Goal: Task Accomplishment & Management: Complete application form

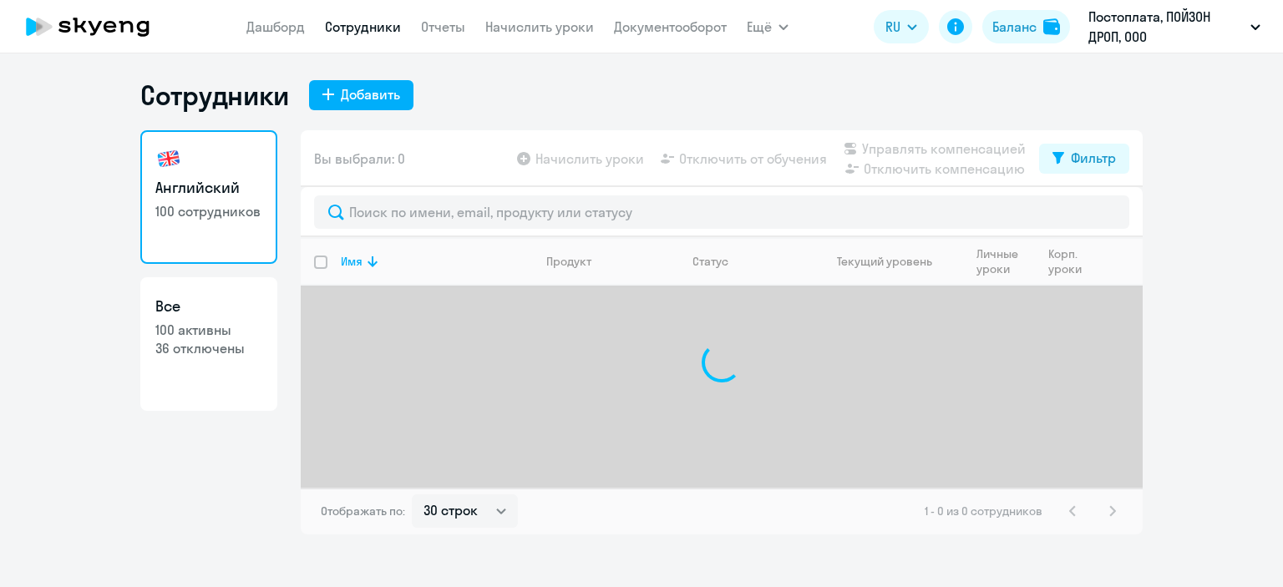
select select "30"
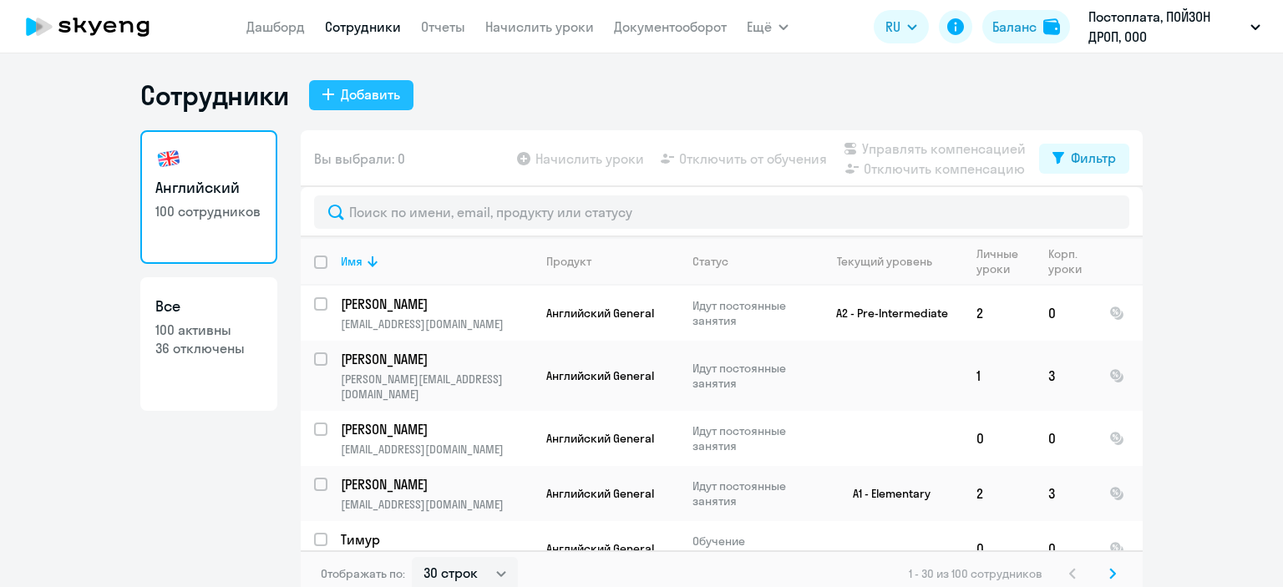
click at [374, 93] on div "Добавить" at bounding box center [370, 94] width 59 height 20
select select "english_adult_native_speaker"
select select "3"
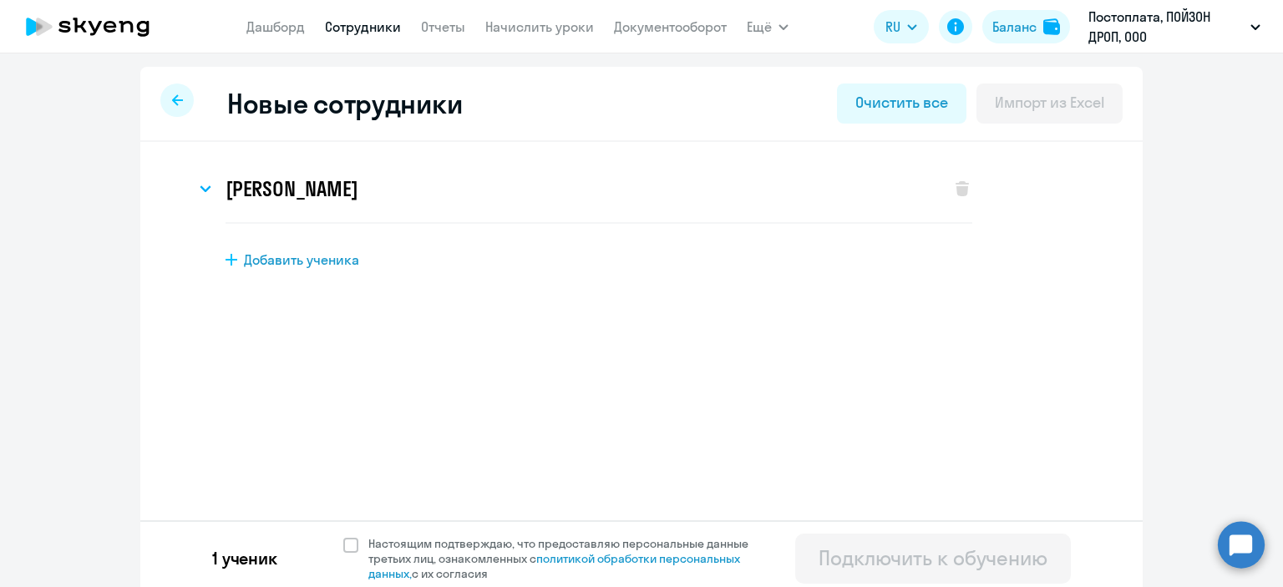
click at [293, 260] on span "Добавить ученика" at bounding box center [301, 260] width 115 height 18
select select "english_adult_not_native_speaker"
select select "3"
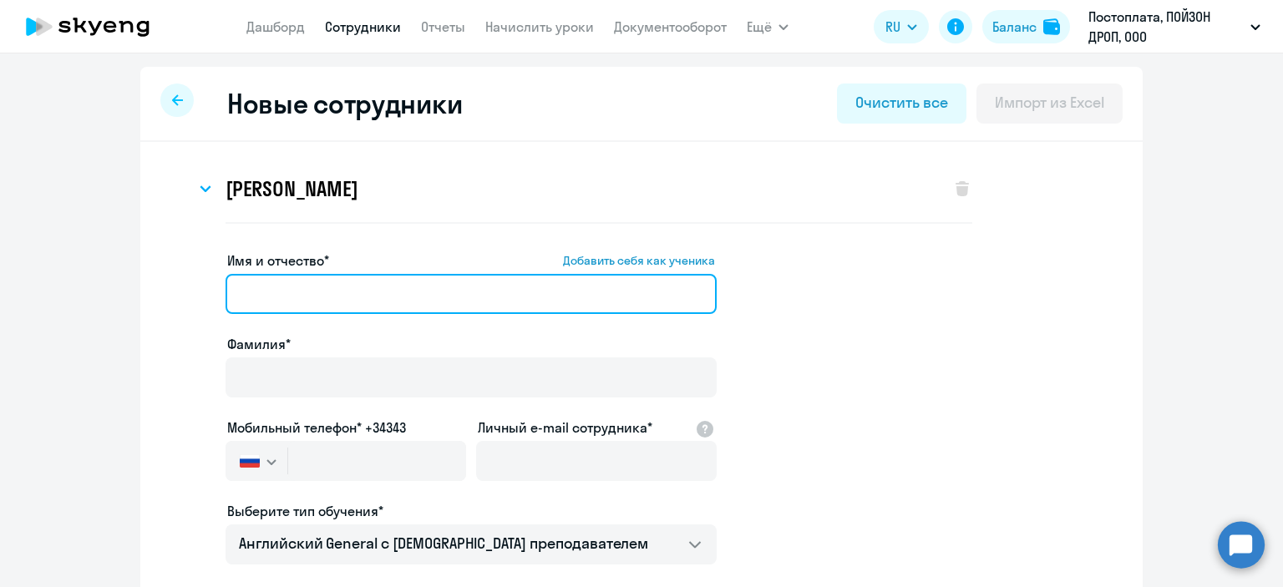
click at [411, 290] on input "Имя и отчество* Добавить себя как ученика" at bounding box center [471, 294] width 491 height 40
paste input "[PERSON_NAME]"
drag, startPoint x: 297, startPoint y: 292, endPoint x: 225, endPoint y: 287, distance: 72.0
click at [226, 287] on input "[PERSON_NAME]" at bounding box center [471, 294] width 491 height 40
type input "[PERSON_NAME]"
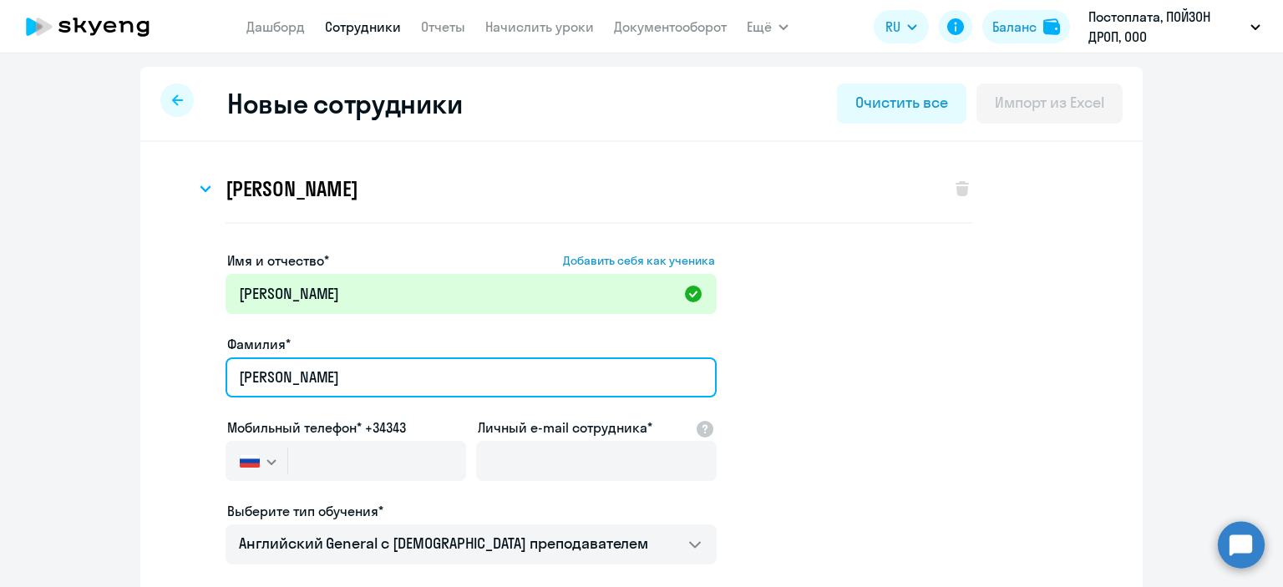
type input "[PERSON_NAME]"
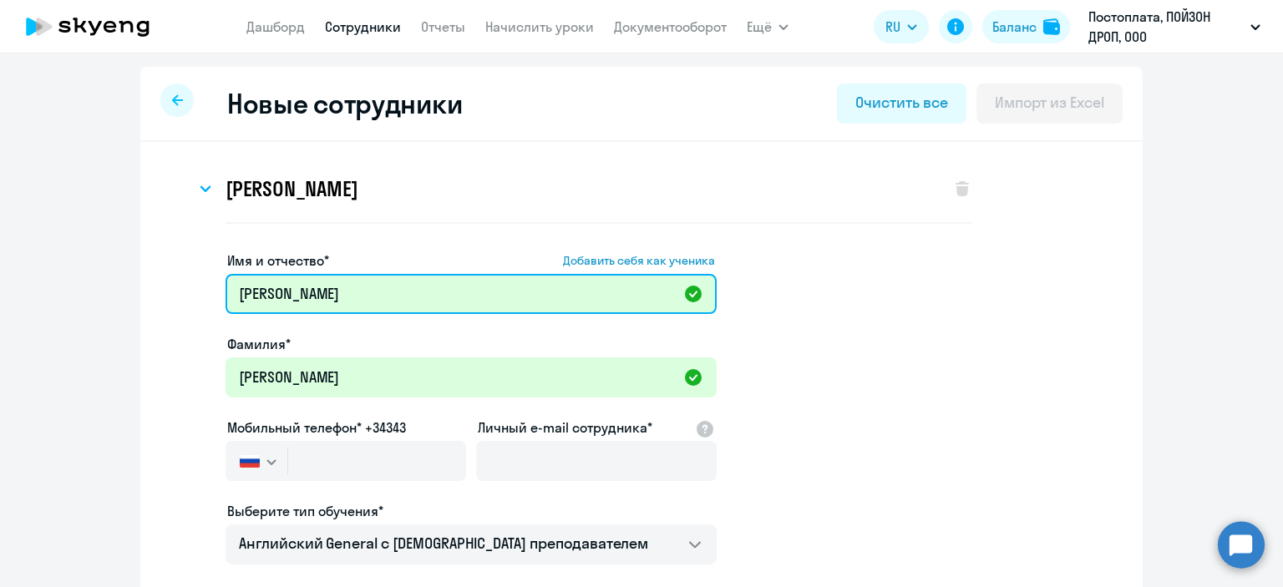
click at [232, 287] on input "[PERSON_NAME]" at bounding box center [471, 294] width 491 height 40
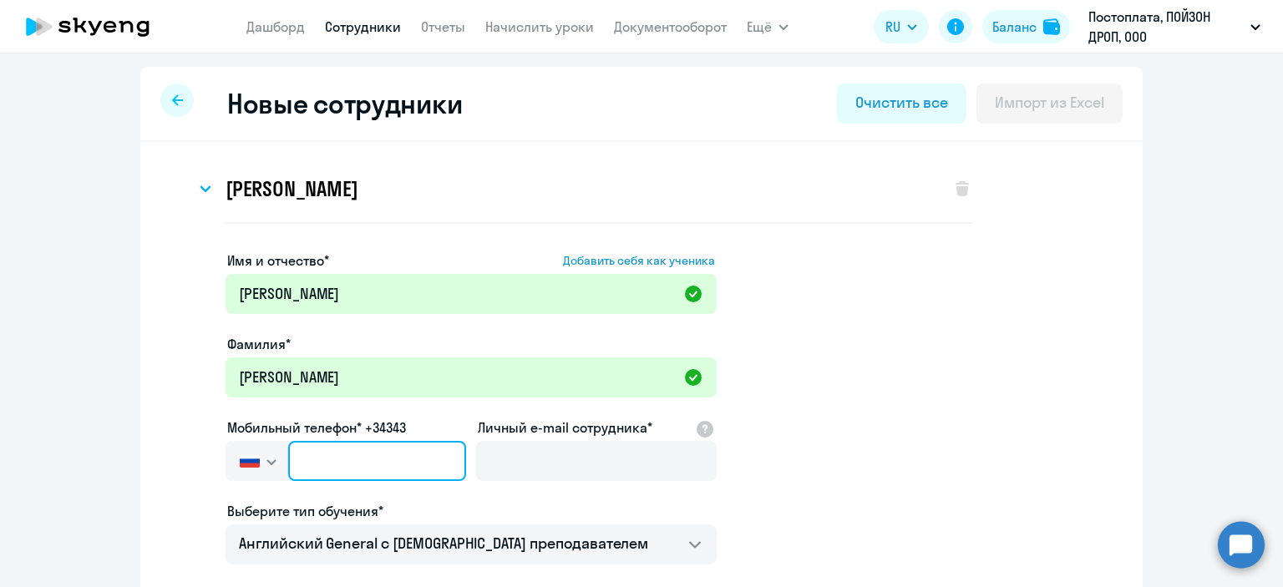
click at [414, 461] on input "text" at bounding box center [377, 461] width 178 height 40
paste input "[PHONE_NUMBER]"
type input "[PHONE_NUMBER]"
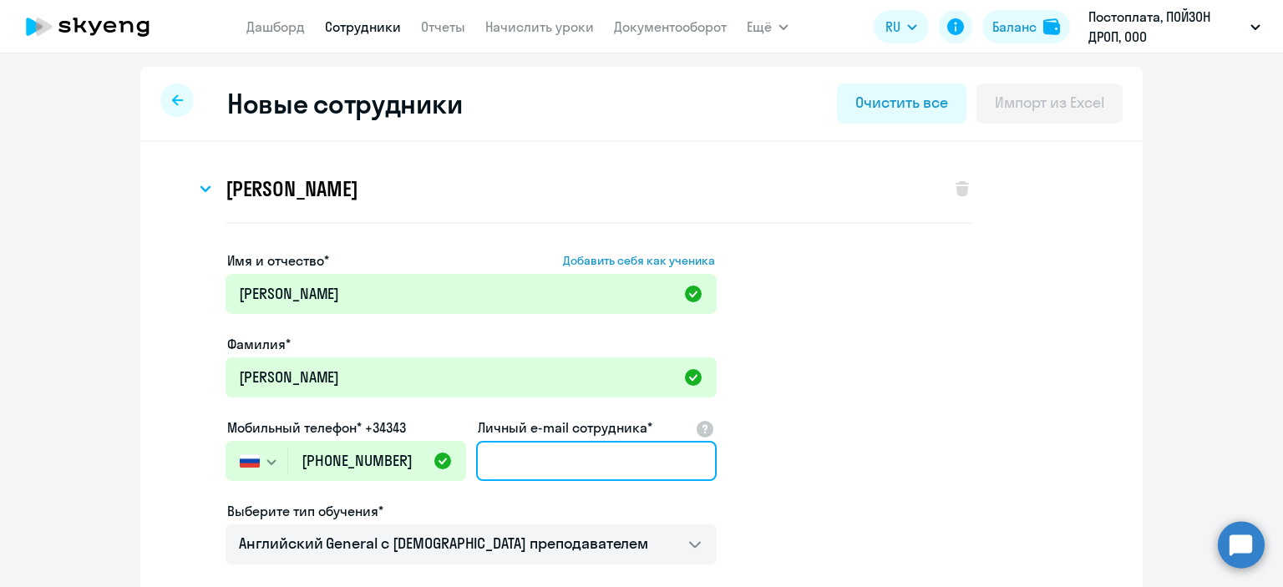
click at [551, 464] on input "Личный e-mail сотрудника*" at bounding box center [596, 461] width 241 height 40
paste input "[EMAIL_ADDRESS][DOMAIN_NAME] mailto:[EMAIL_ADDRESS][DOMAIN_NAME] mailto:[EMAIL_…"
click at [571, 461] on input "[EMAIL_ADDRESS][DOMAIN_NAME] mailto:[EMAIL_ADDRESS][DOMAIN_NAME] mailto:[EMAIL_…" at bounding box center [596, 461] width 241 height 40
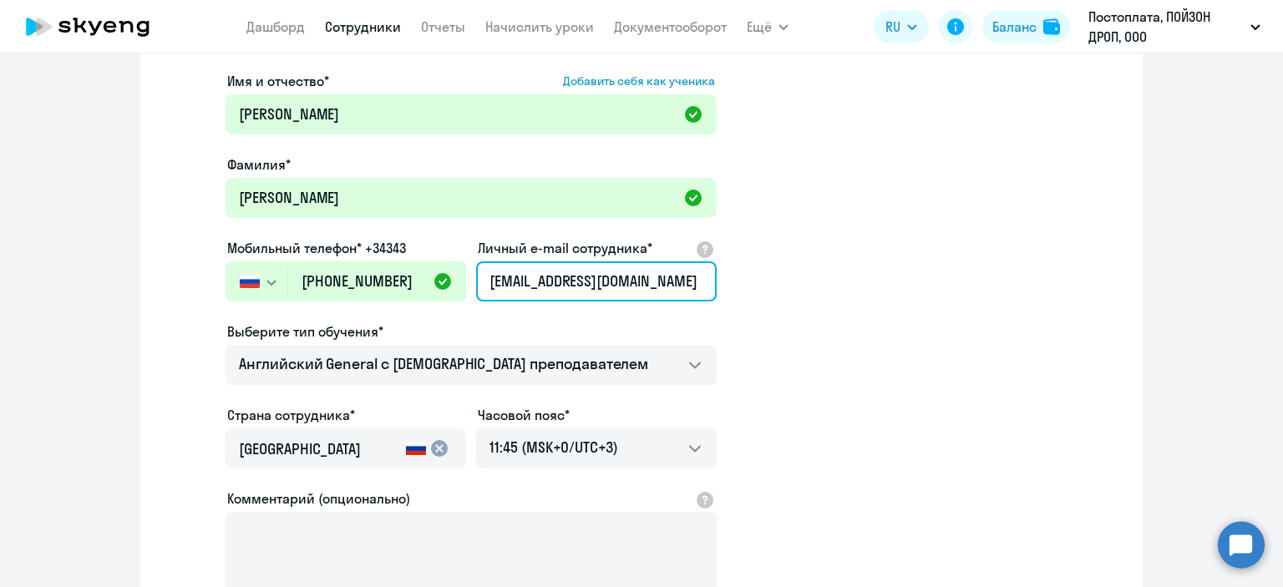
scroll to position [187, 0]
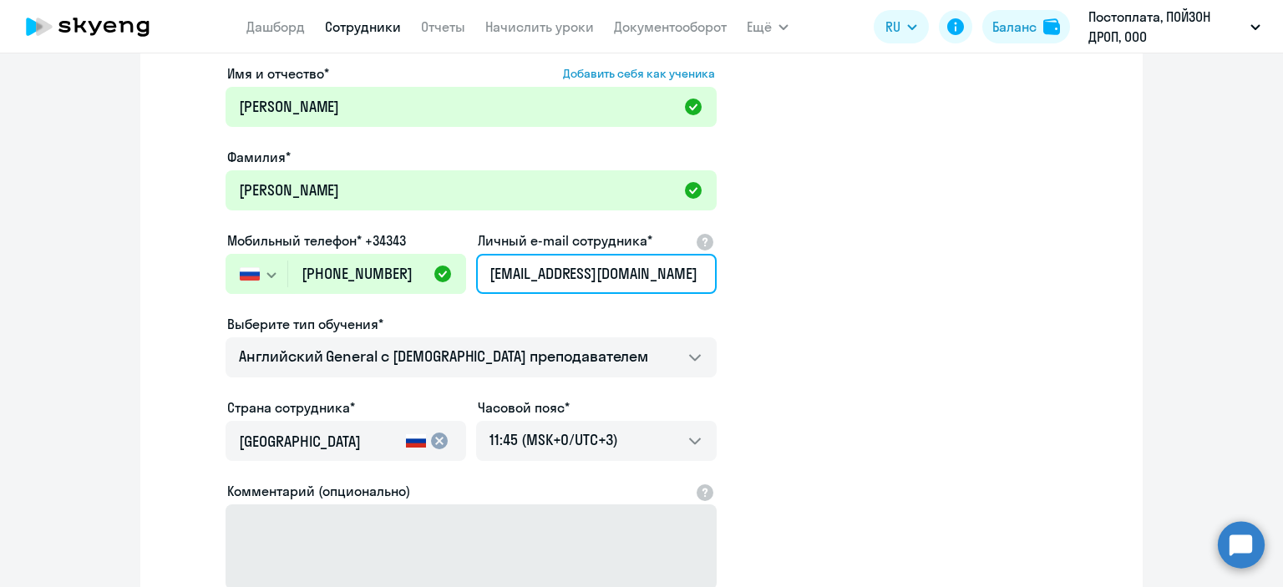
type input "[EMAIL_ADDRESS][DOMAIN_NAME]"
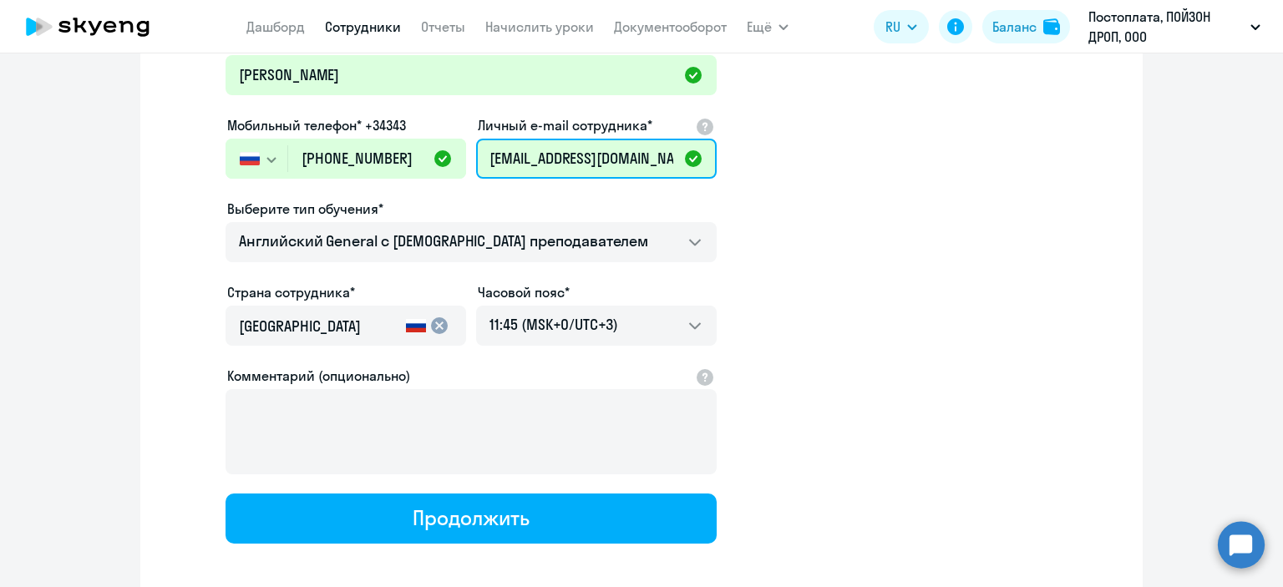
scroll to position [382, 0]
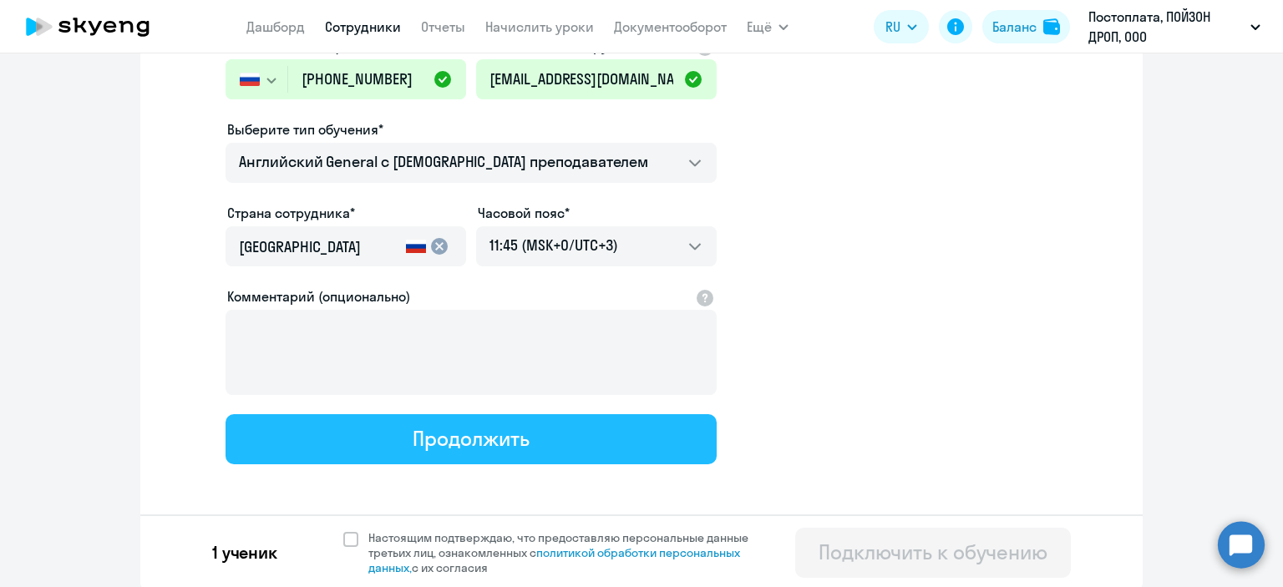
click at [471, 430] on div "Продолжить" at bounding box center [471, 438] width 116 height 27
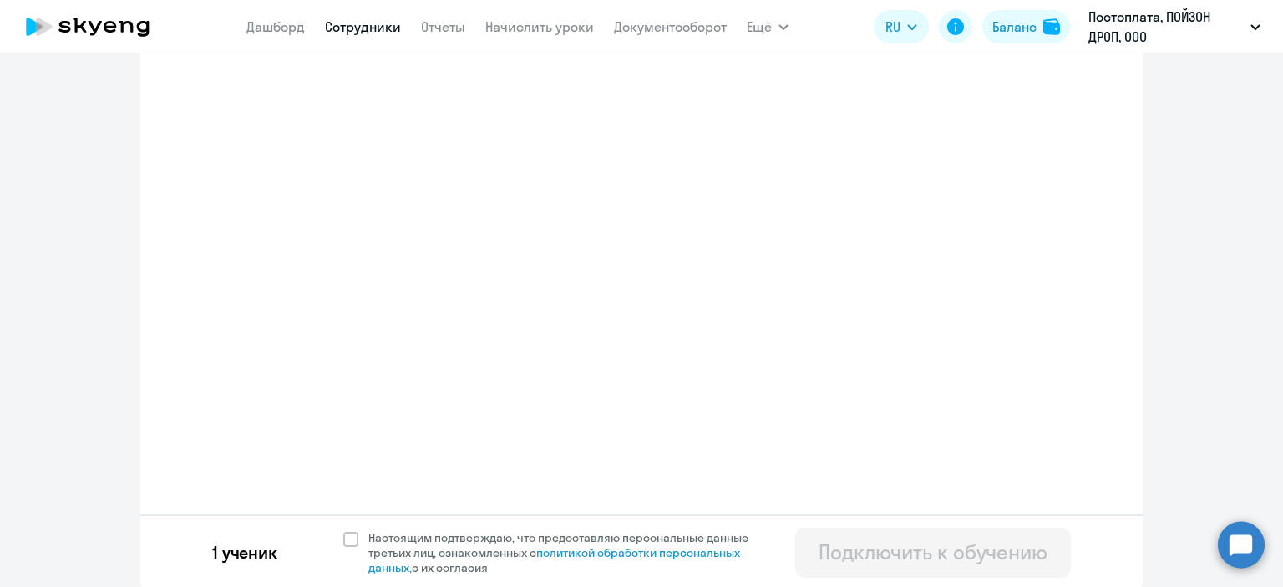
select select "english_adult_not_native_speaker"
select select "3"
select select "english_adult_native_speaker"
select select "3"
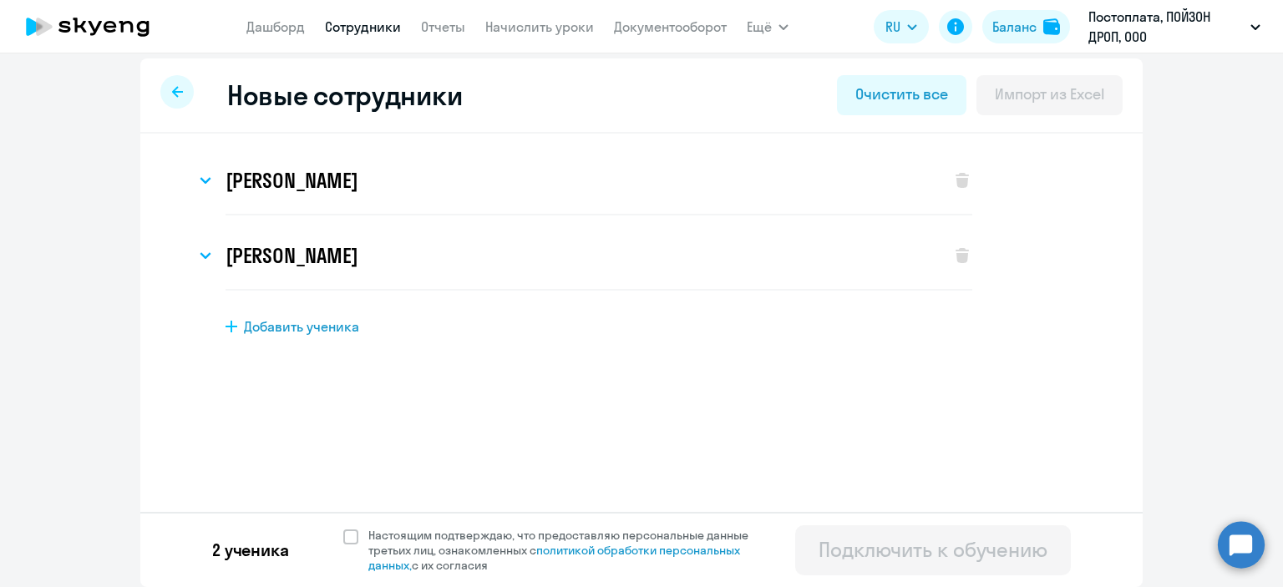
scroll to position [0, 0]
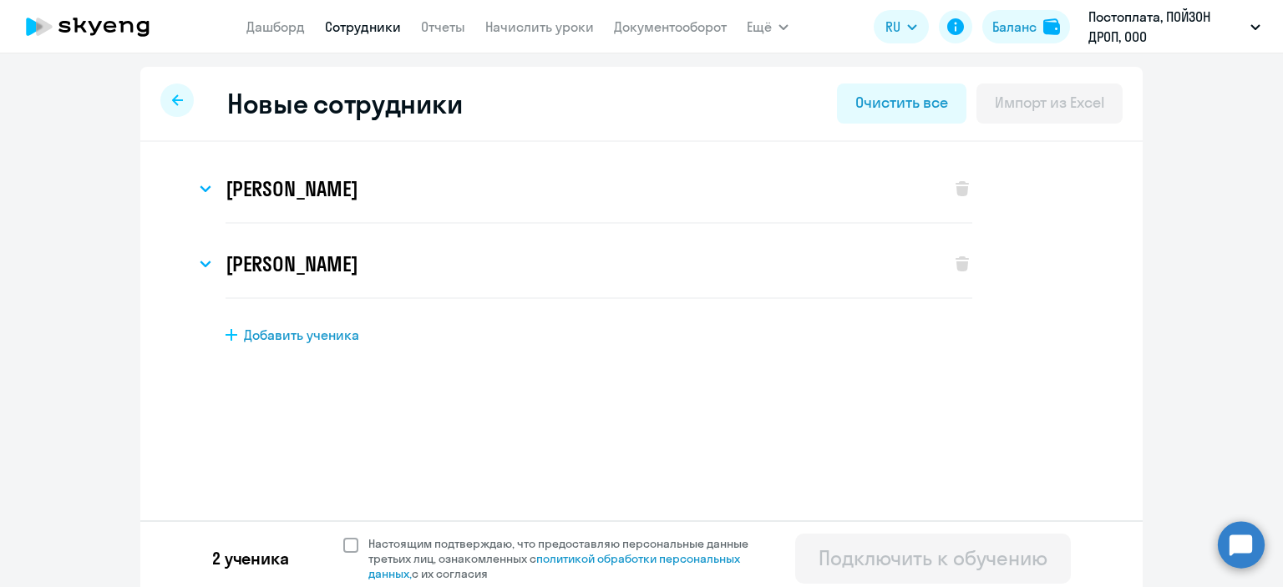
click at [343, 548] on span at bounding box center [350, 545] width 15 height 15
click at [343, 536] on input "Настоящим подтверждаю, что предоставляю персональные данные третьих лиц, ознако…" at bounding box center [343, 535] width 1 height 1
checkbox input "true"
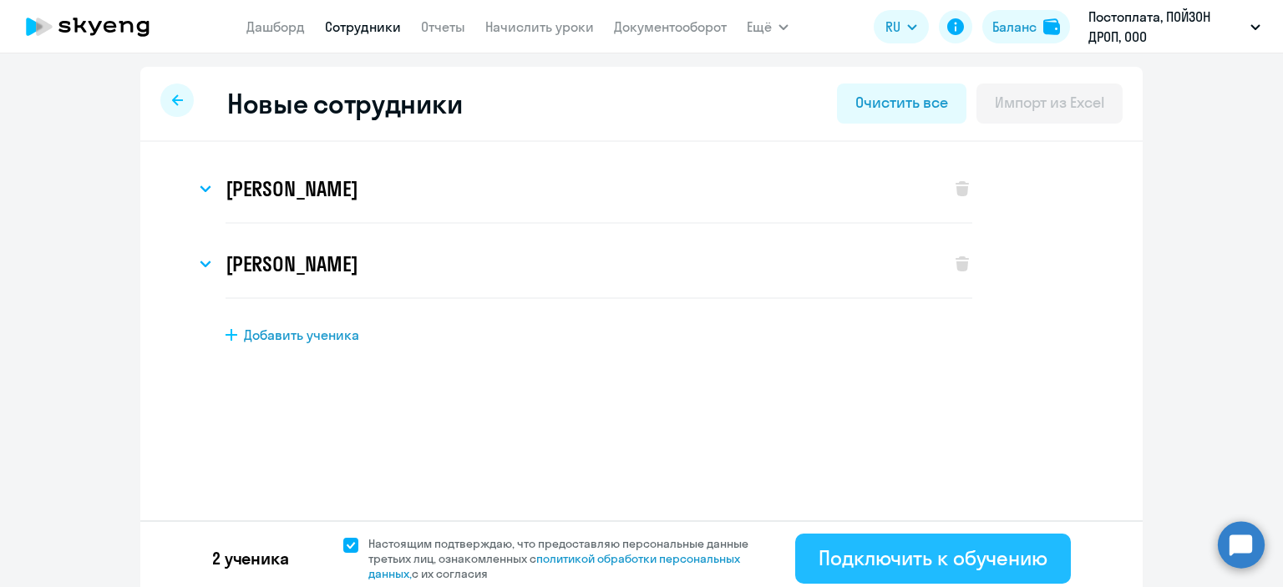
click at [916, 569] on div "Подключить к обучению" at bounding box center [933, 558] width 229 height 27
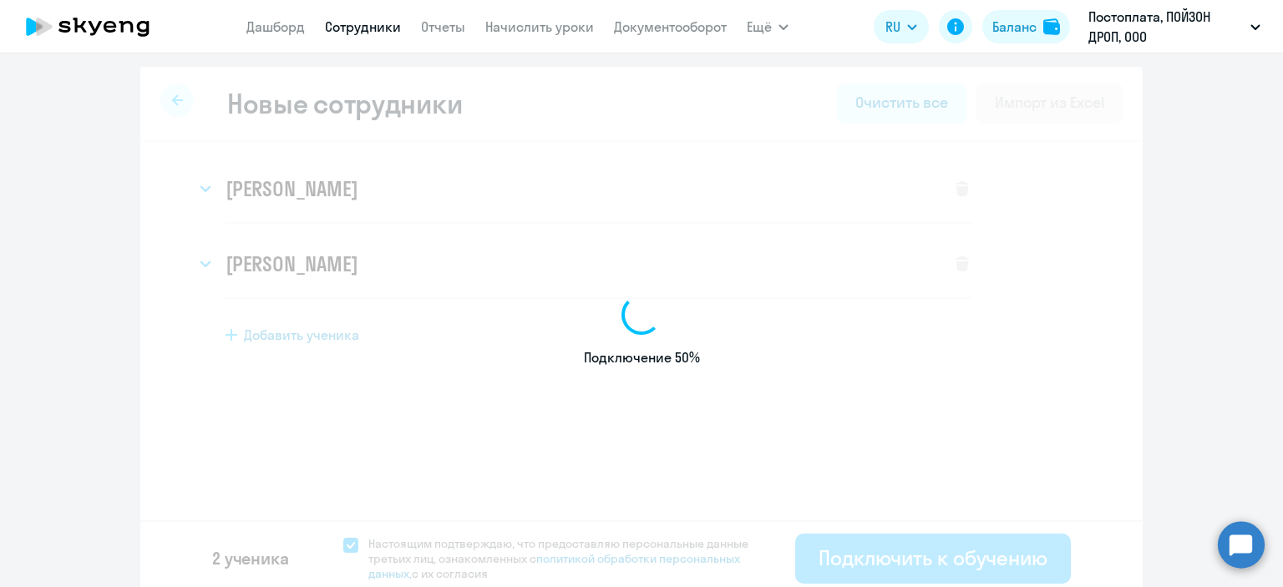
select select "english_adult_native_speaker"
select select "3"
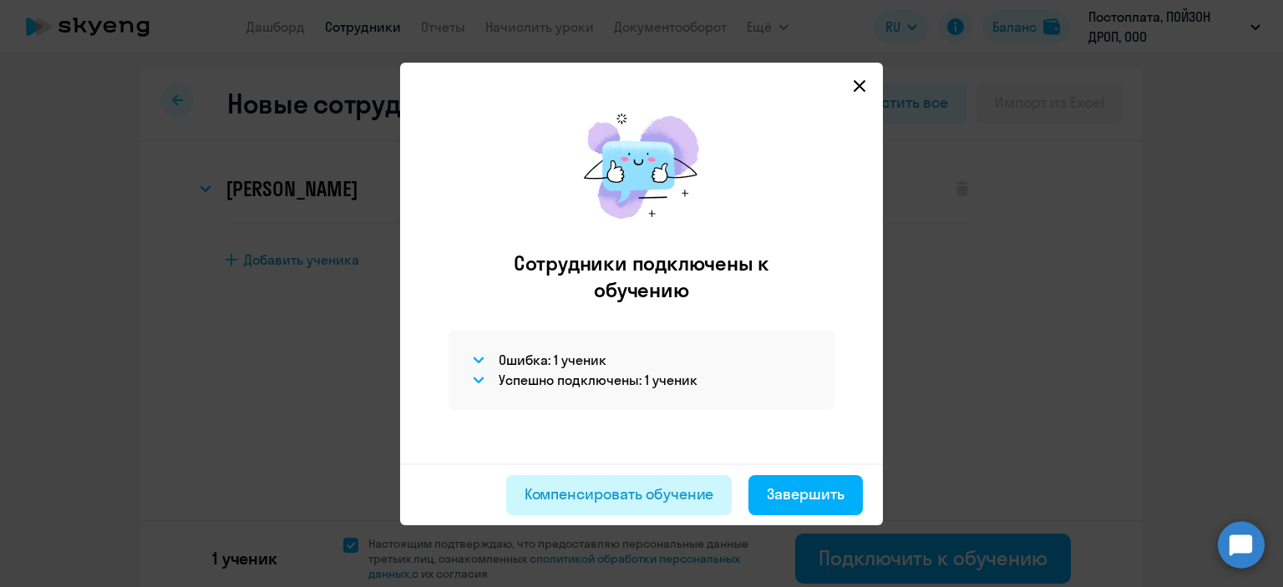
click at [679, 490] on div "Компенсировать обучение" at bounding box center [620, 495] width 190 height 22
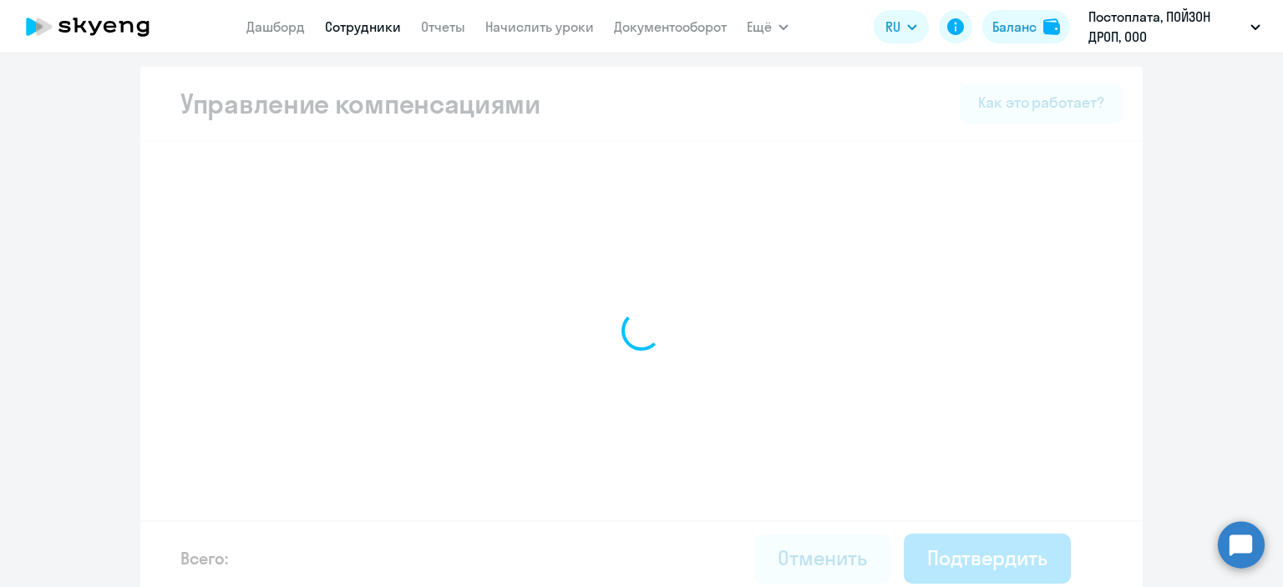
select select "MONTHLY"
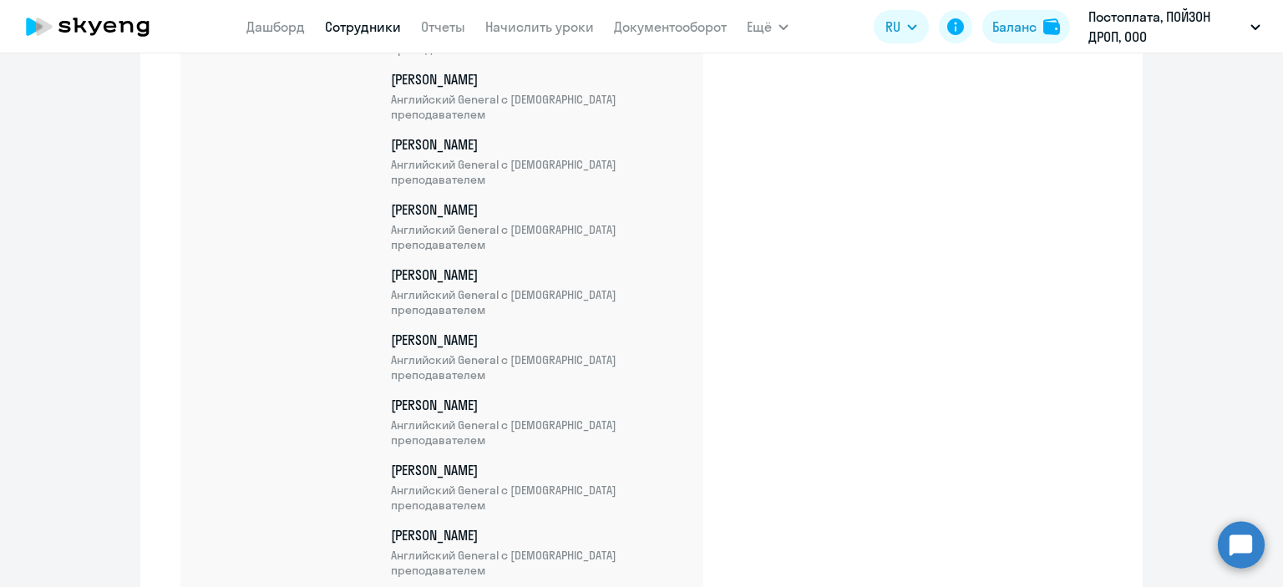
scroll to position [6864, 0]
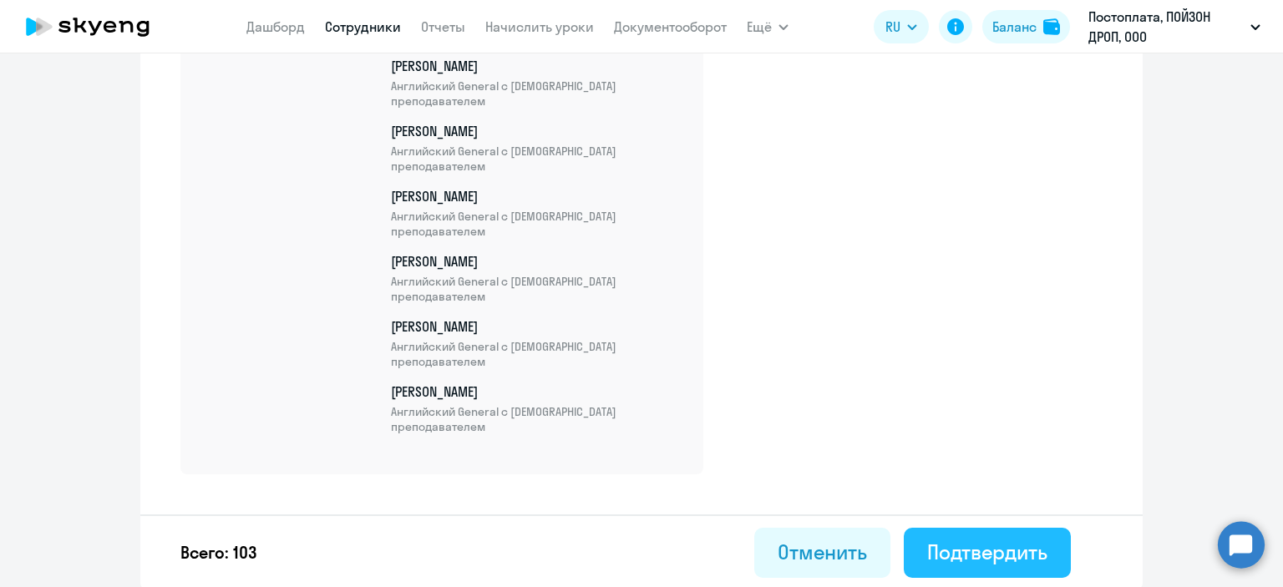
click at [1024, 534] on button "Подтвердить" at bounding box center [987, 553] width 167 height 50
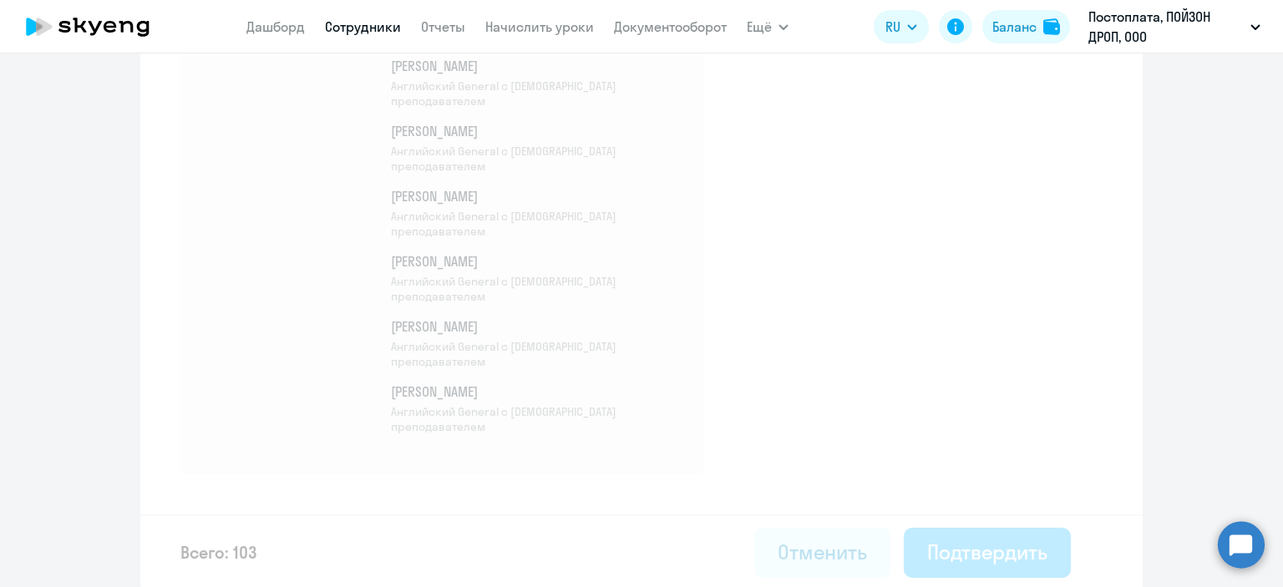
select select "30"
